Goal: Navigation & Orientation: Find specific page/section

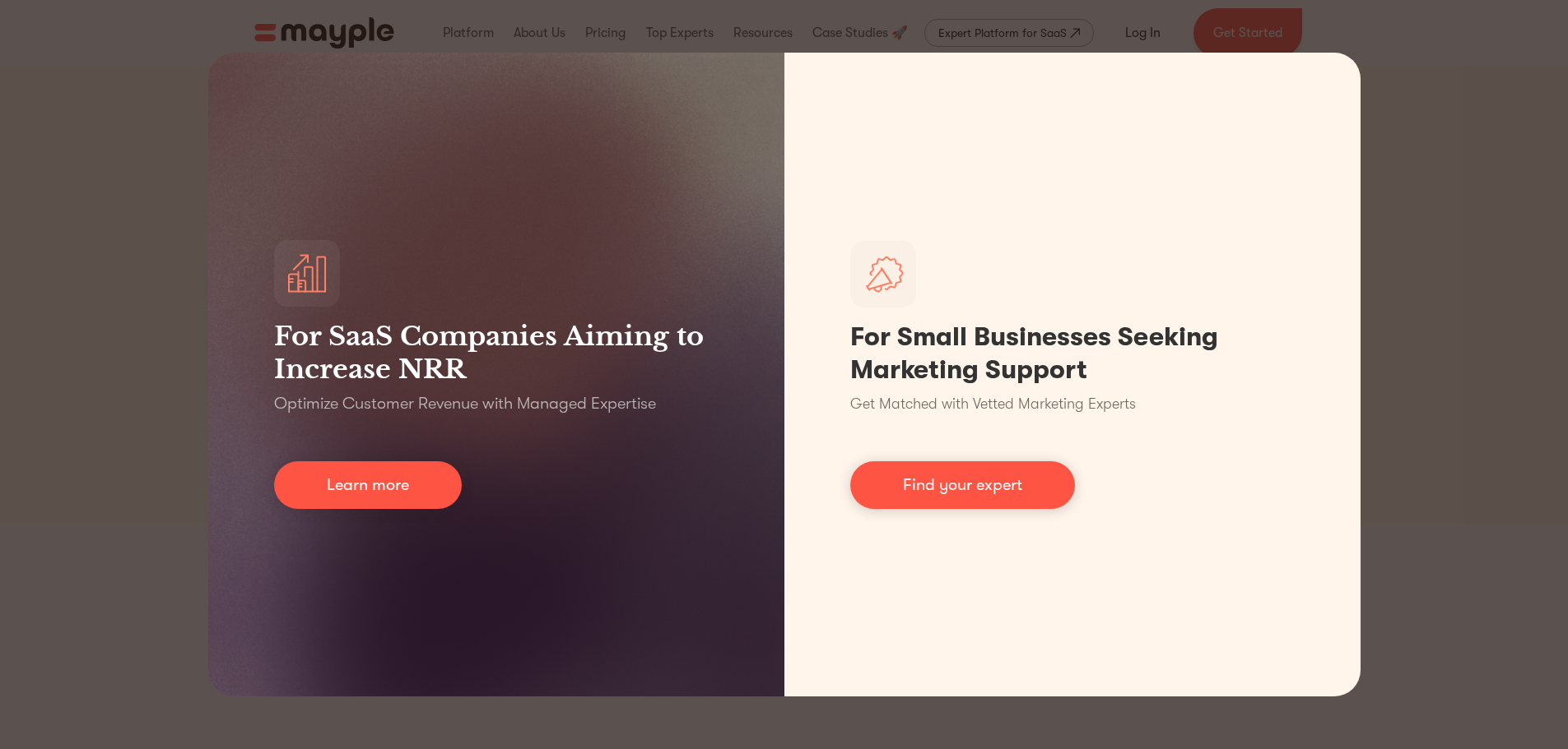
click at [1489, 88] on div "For SaaS Companies Aiming to Increase NRR Optimize Customer Revenue with Manage…" at bounding box center [784, 374] width 1568 height 749
click at [1460, 123] on div "For SaaS Companies Aiming to Increase NRR Optimize Customer Revenue with Manage…" at bounding box center [784, 374] width 1568 height 749
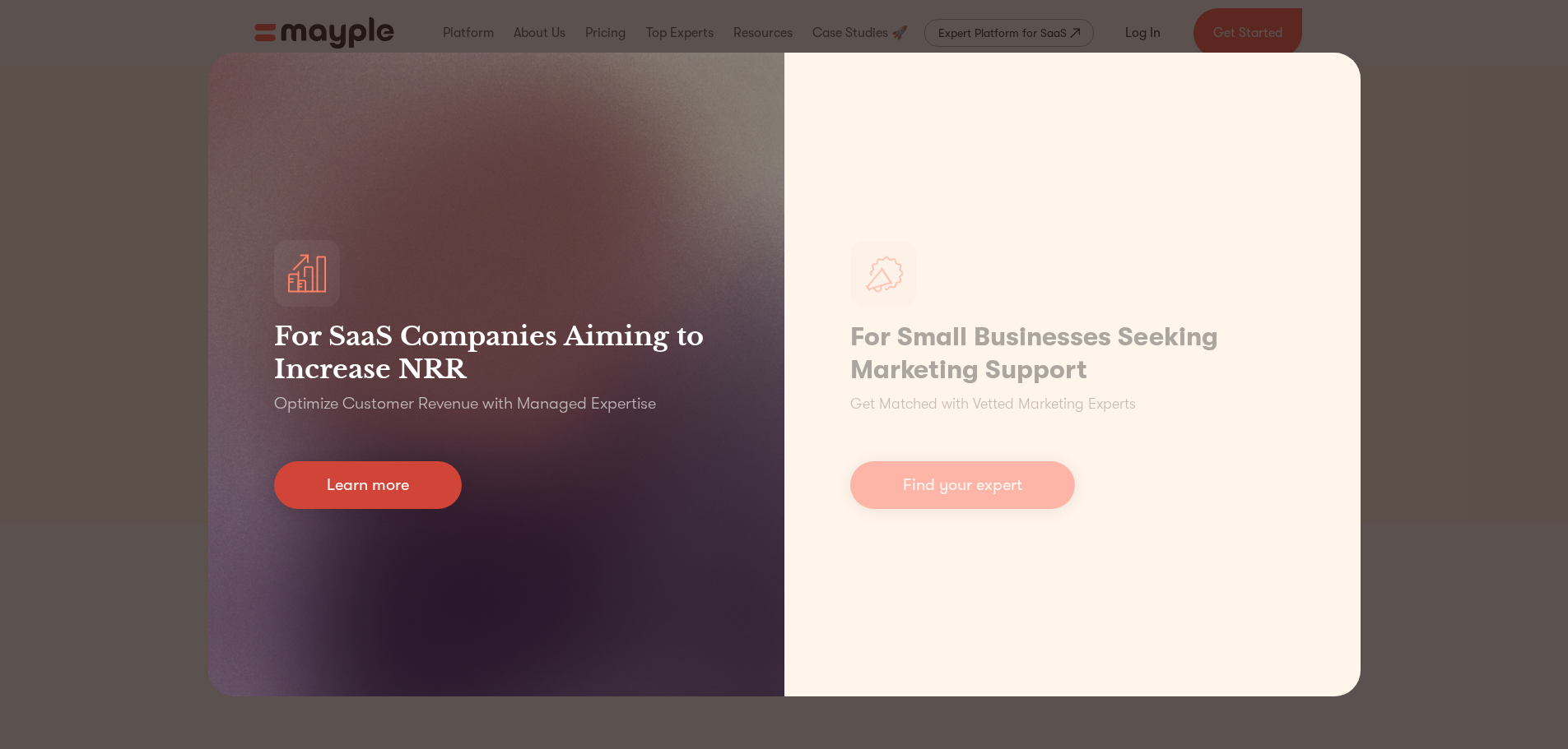
click at [385, 485] on link "Learn more" at bounding box center [367, 485] width 187 height 47
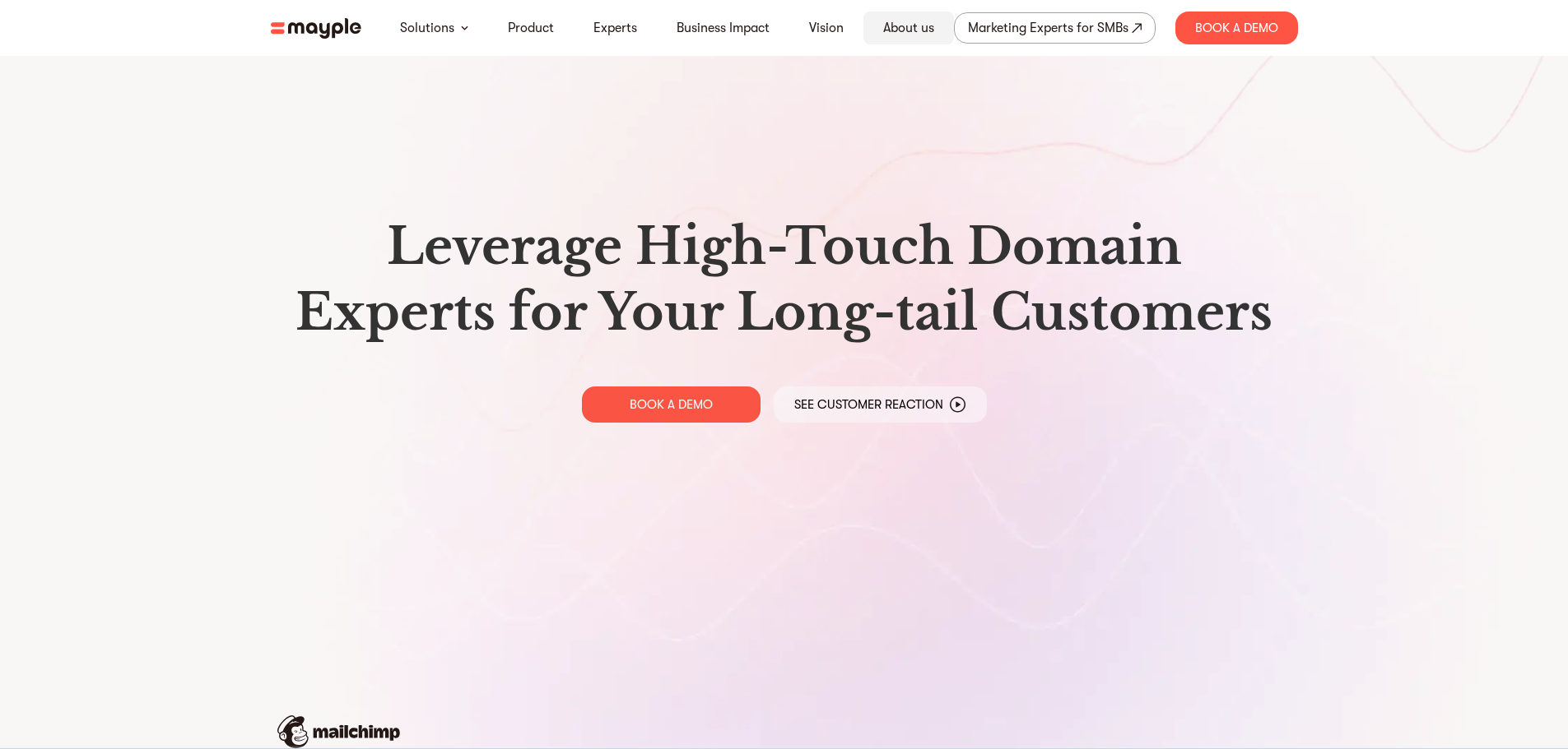
click at [917, 32] on link "About us" at bounding box center [908, 28] width 51 height 20
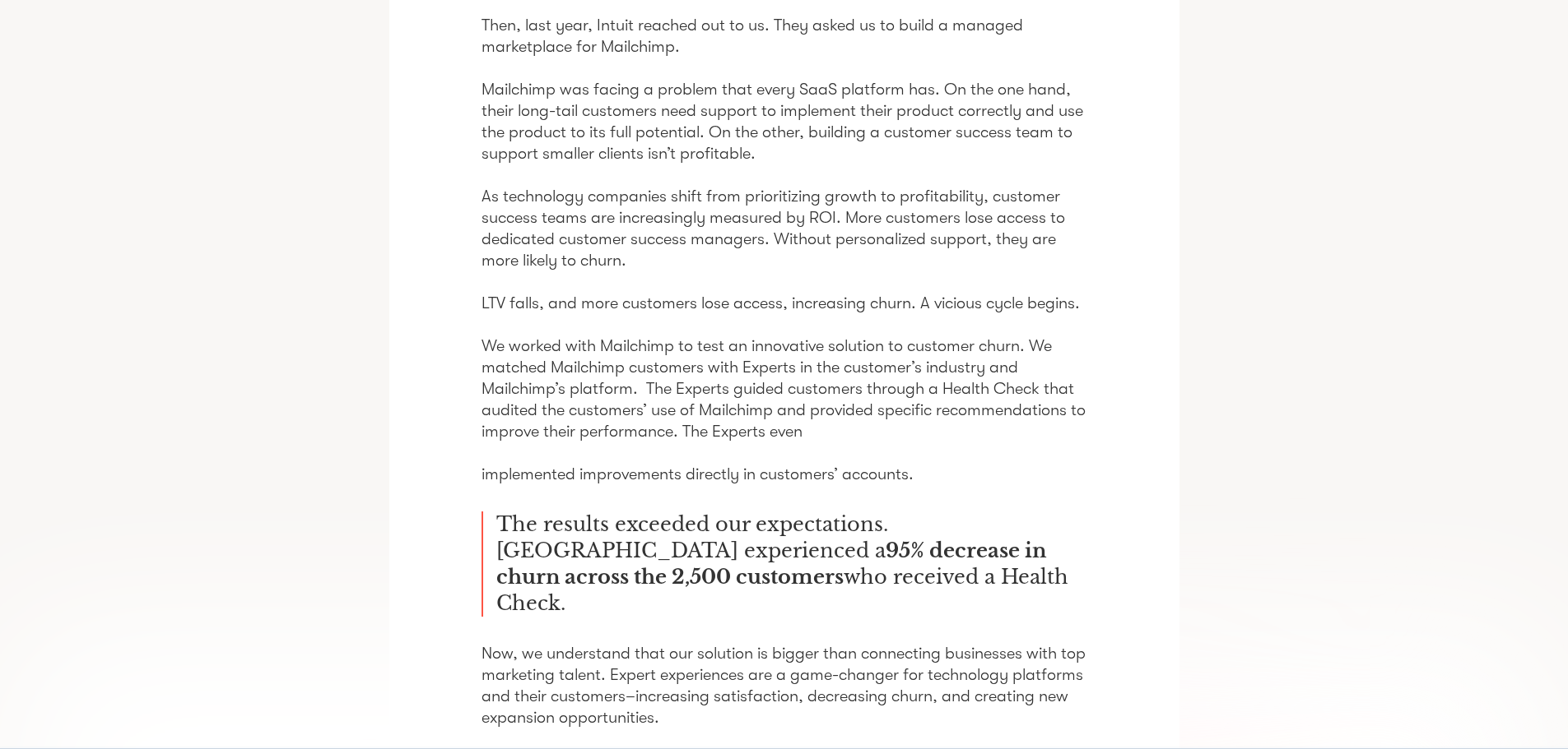
scroll to position [1898, 0]
